Goal: Task Accomplishment & Management: Complete application form

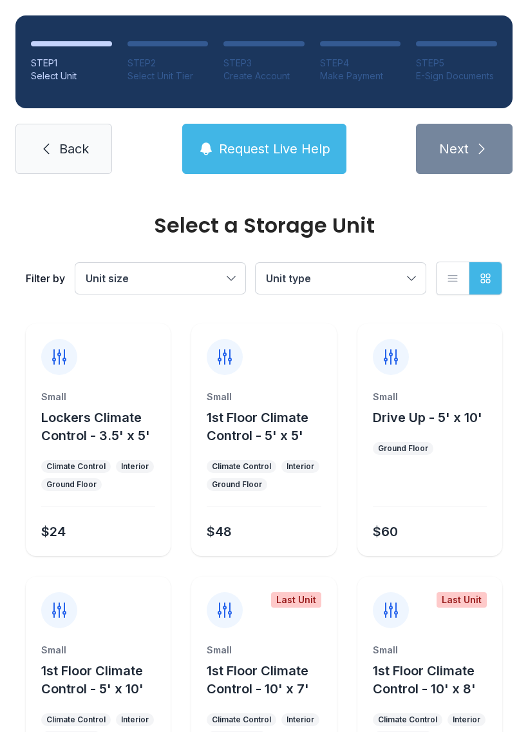
click at [230, 148] on span "Request Live Help" at bounding box center [274, 149] width 111 height 18
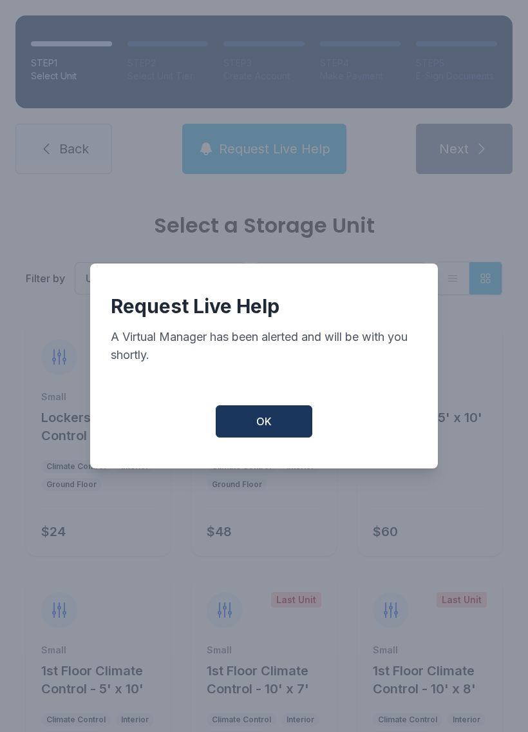
click at [259, 435] on button "OK" at bounding box center [264, 421] width 97 height 32
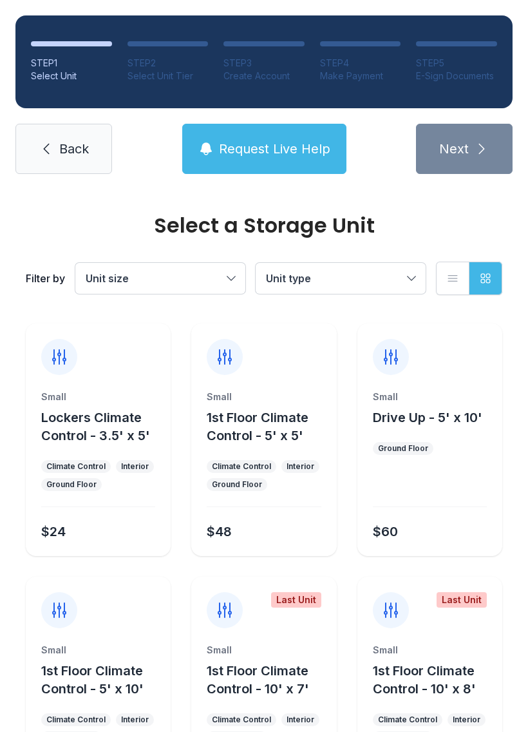
click at [233, 150] on span "Request Live Help" at bounding box center [274, 149] width 111 height 18
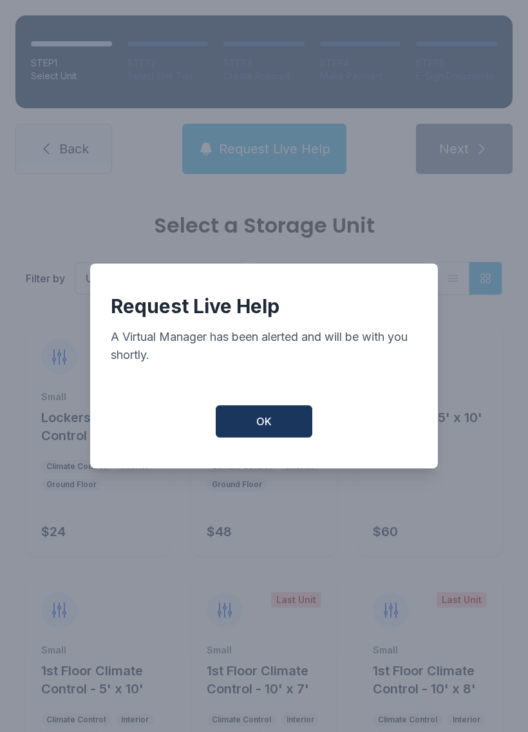
click at [261, 428] on span "OK" at bounding box center [263, 421] width 15 height 15
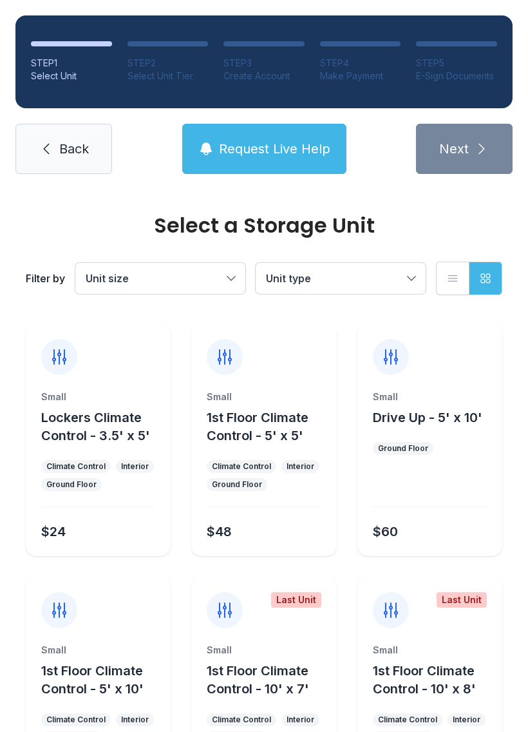
click at [61, 143] on span "Back" at bounding box center [74, 149] width 30 height 18
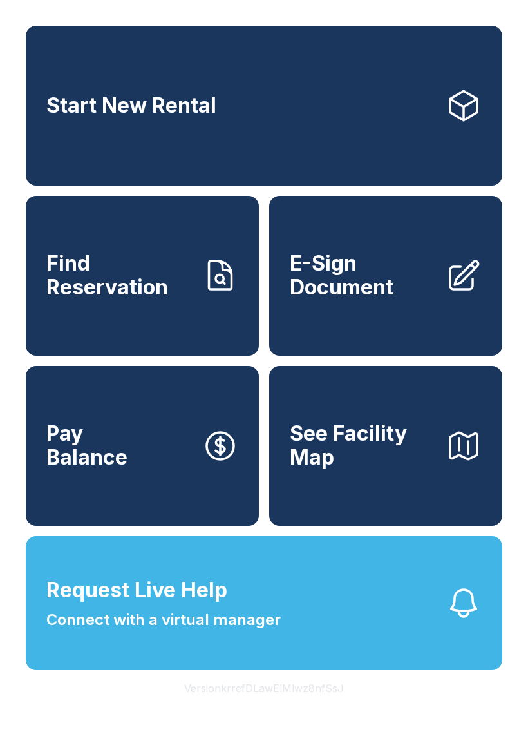
click at [360, 299] on span "E-Sign Document" at bounding box center [363, 275] width 146 height 47
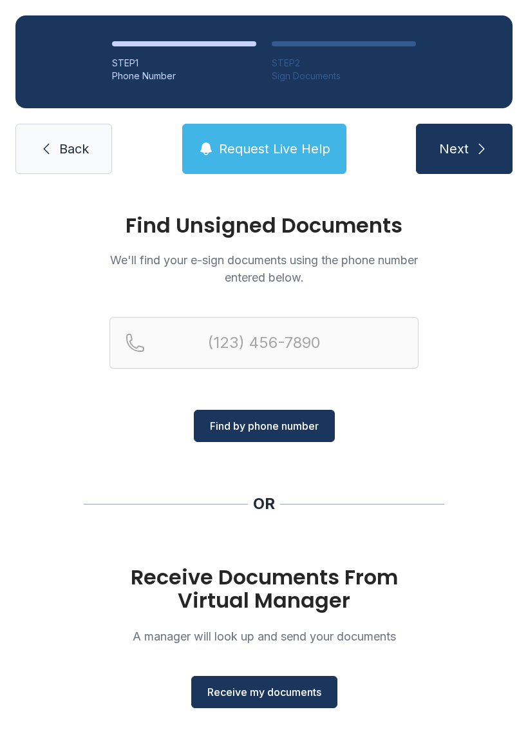
click at [227, 687] on span "Receive my documents" at bounding box center [264, 691] width 114 height 15
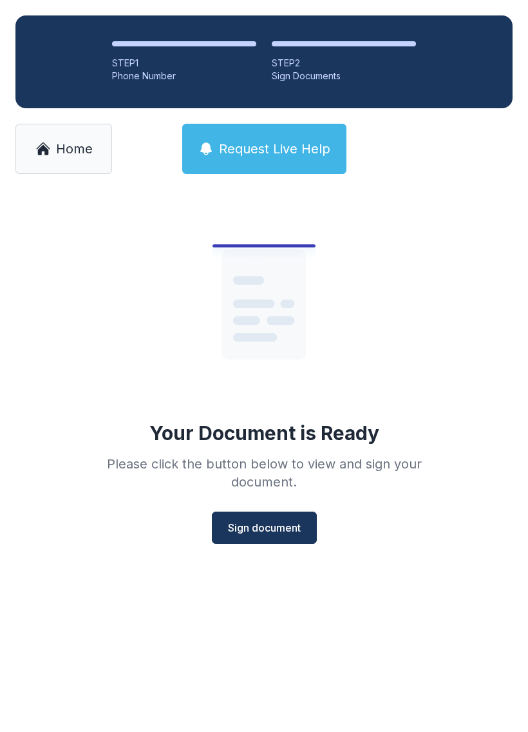
click at [262, 531] on span "Sign document" at bounding box center [264, 527] width 73 height 15
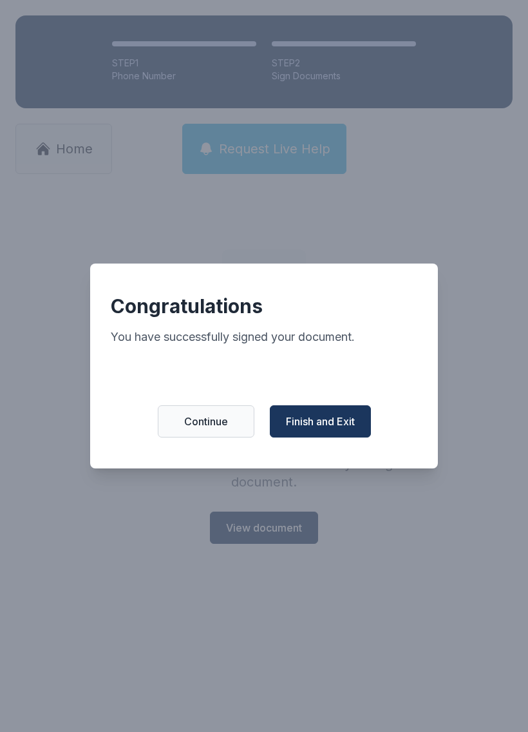
click at [326, 437] on button "Finish and Exit" at bounding box center [320, 421] width 101 height 32
